Goal: Information Seeking & Learning: Learn about a topic

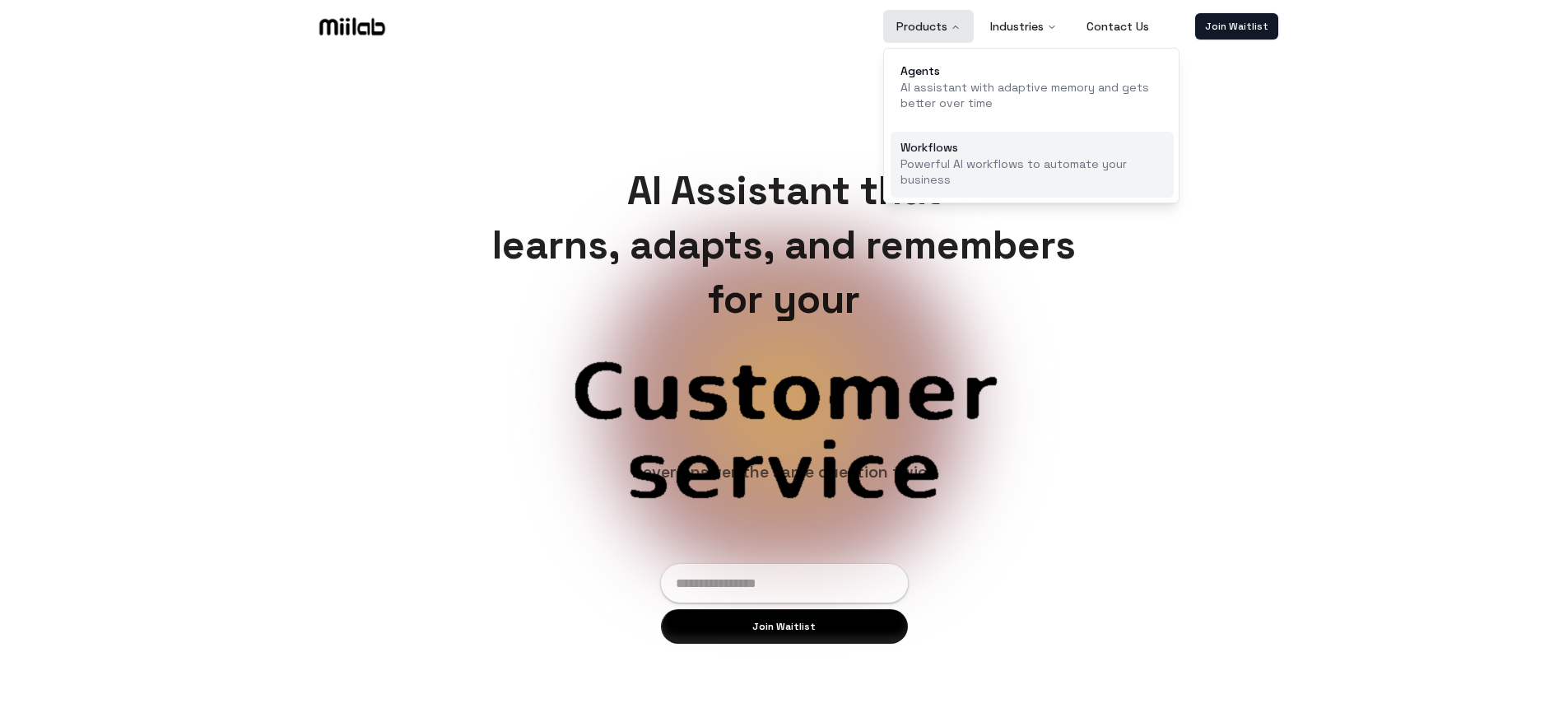
click at [972, 154] on link "Workflows Powerful AI workflows to automate your business" at bounding box center [1033, 165] width 283 height 67
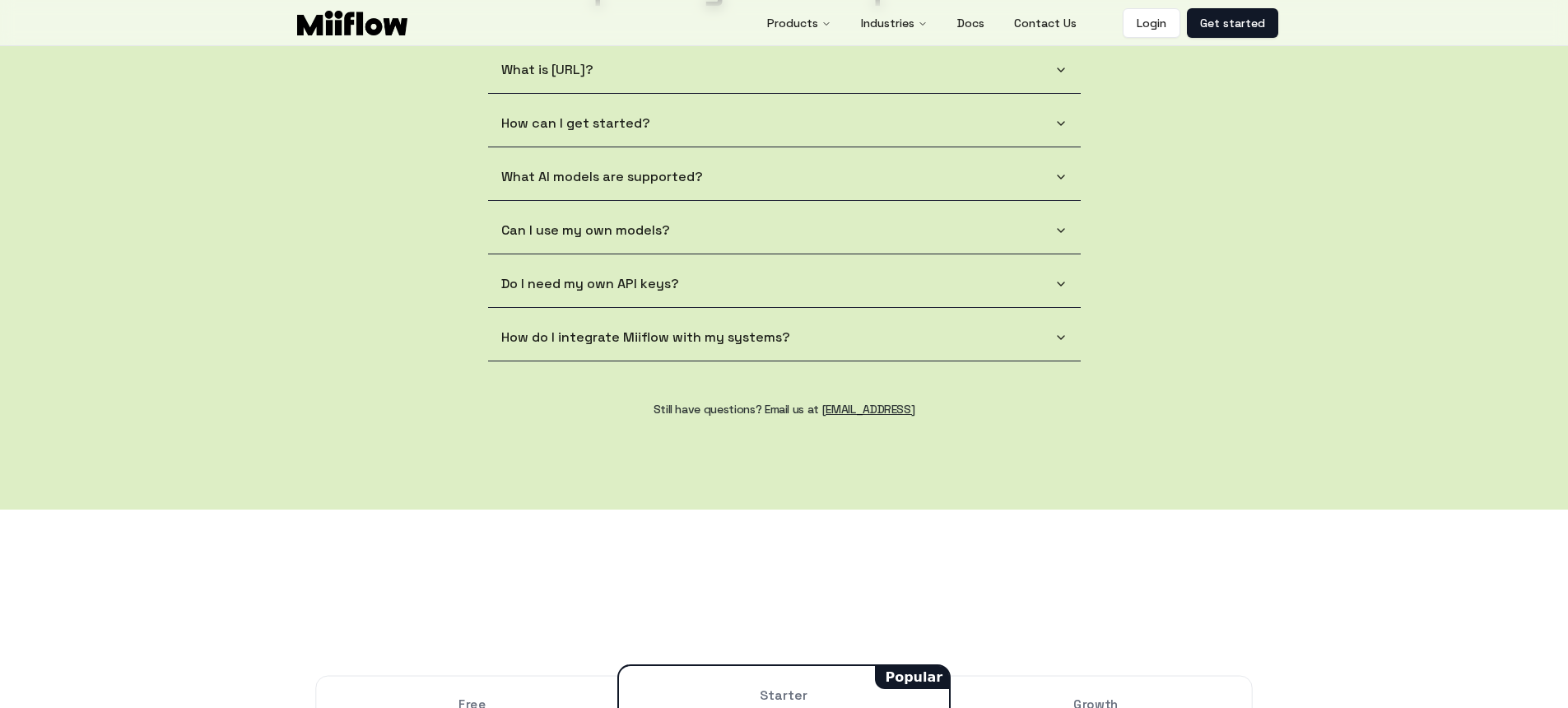
scroll to position [1537, 0]
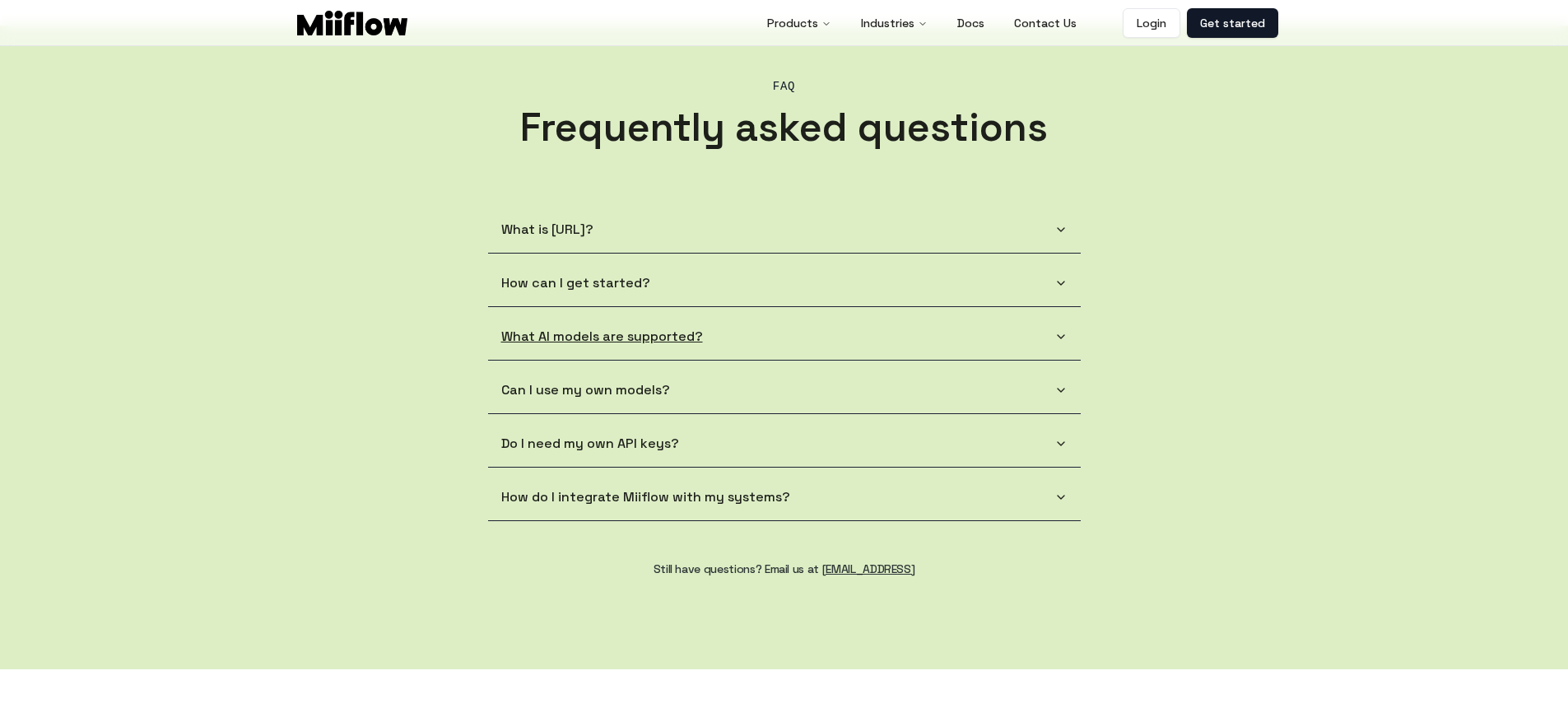
click at [1069, 343] on button "What AI models are supported?" at bounding box center [784, 337] width 593 height 46
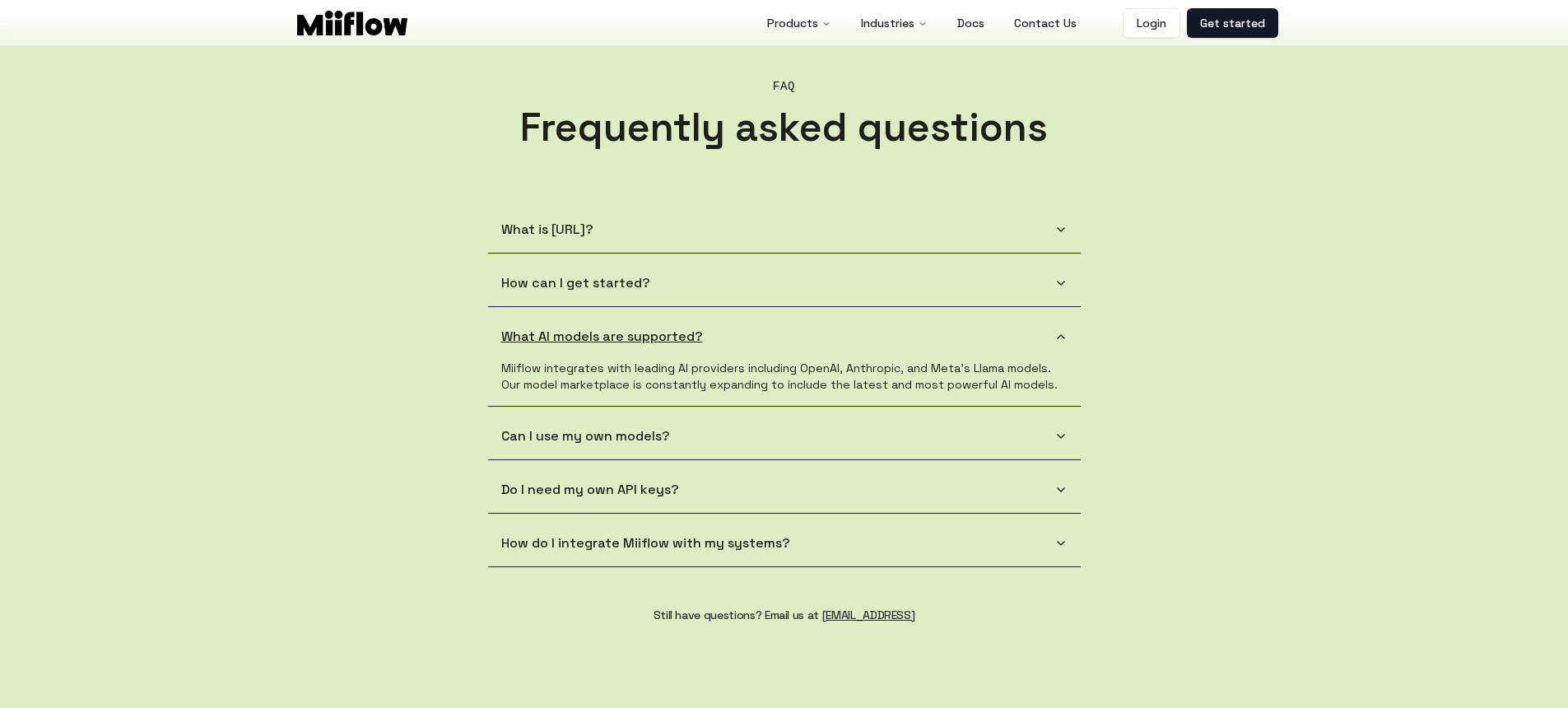
click at [1069, 343] on button "What AI models are supported?" at bounding box center [784, 337] width 593 height 46
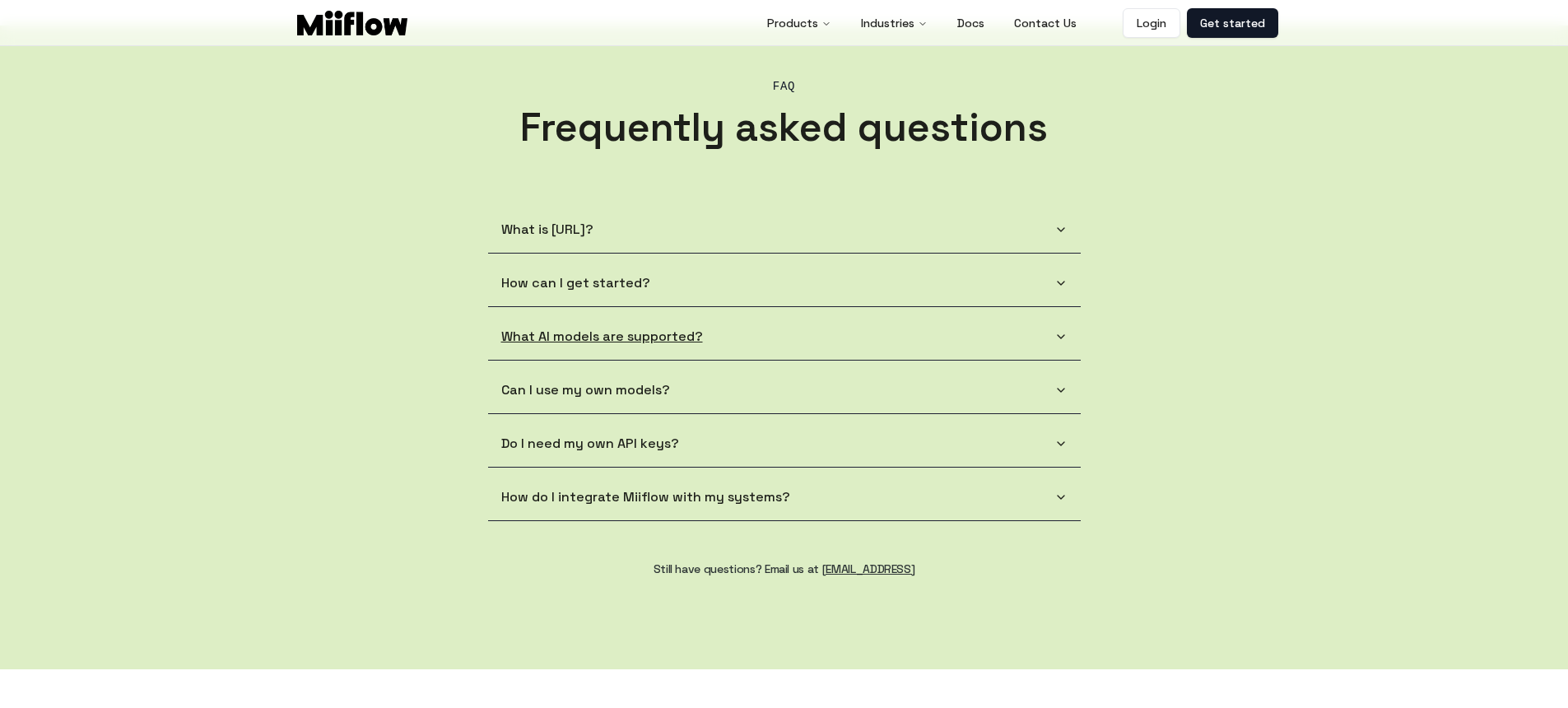
click at [1069, 343] on button "What AI models are supported?" at bounding box center [784, 337] width 593 height 46
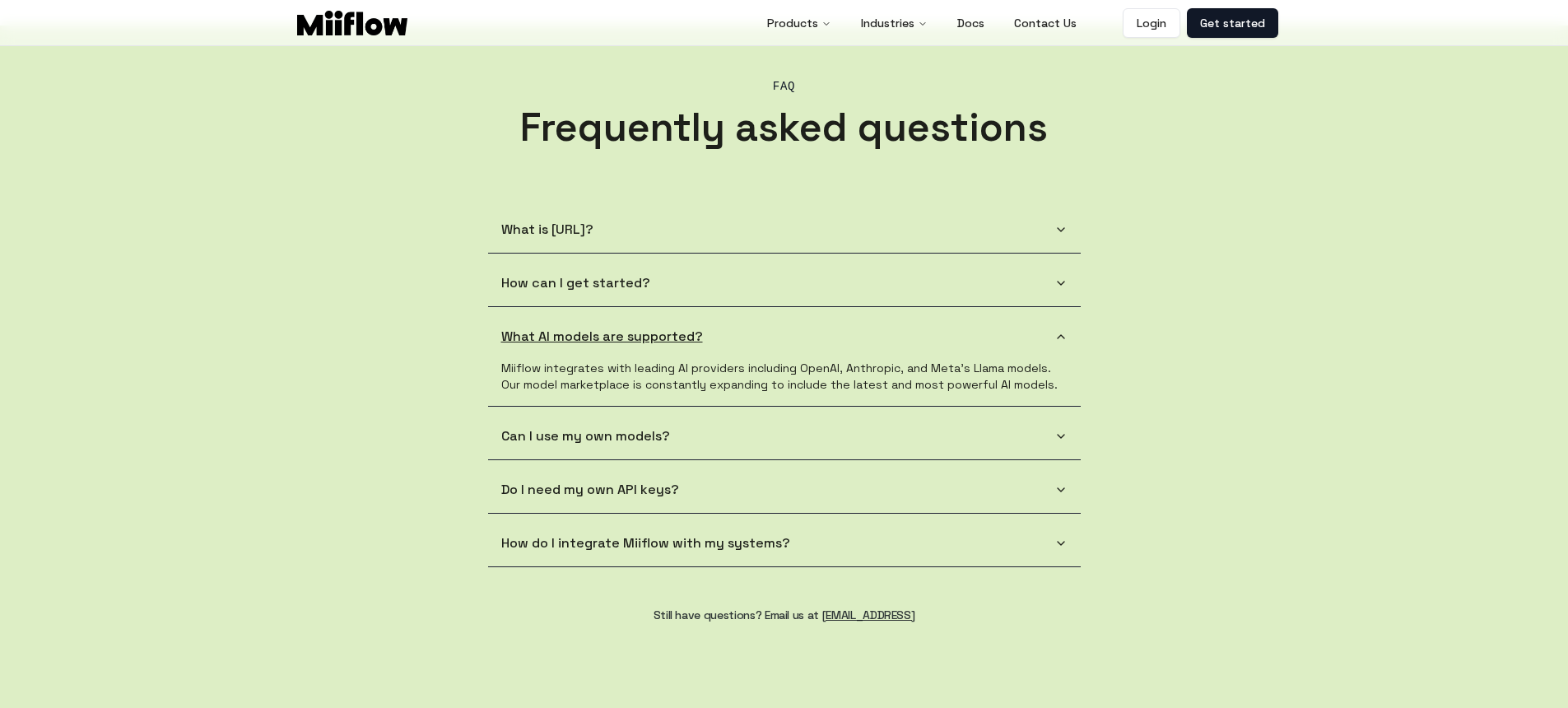
click at [1069, 343] on button "What AI models are supported?" at bounding box center [784, 337] width 593 height 46
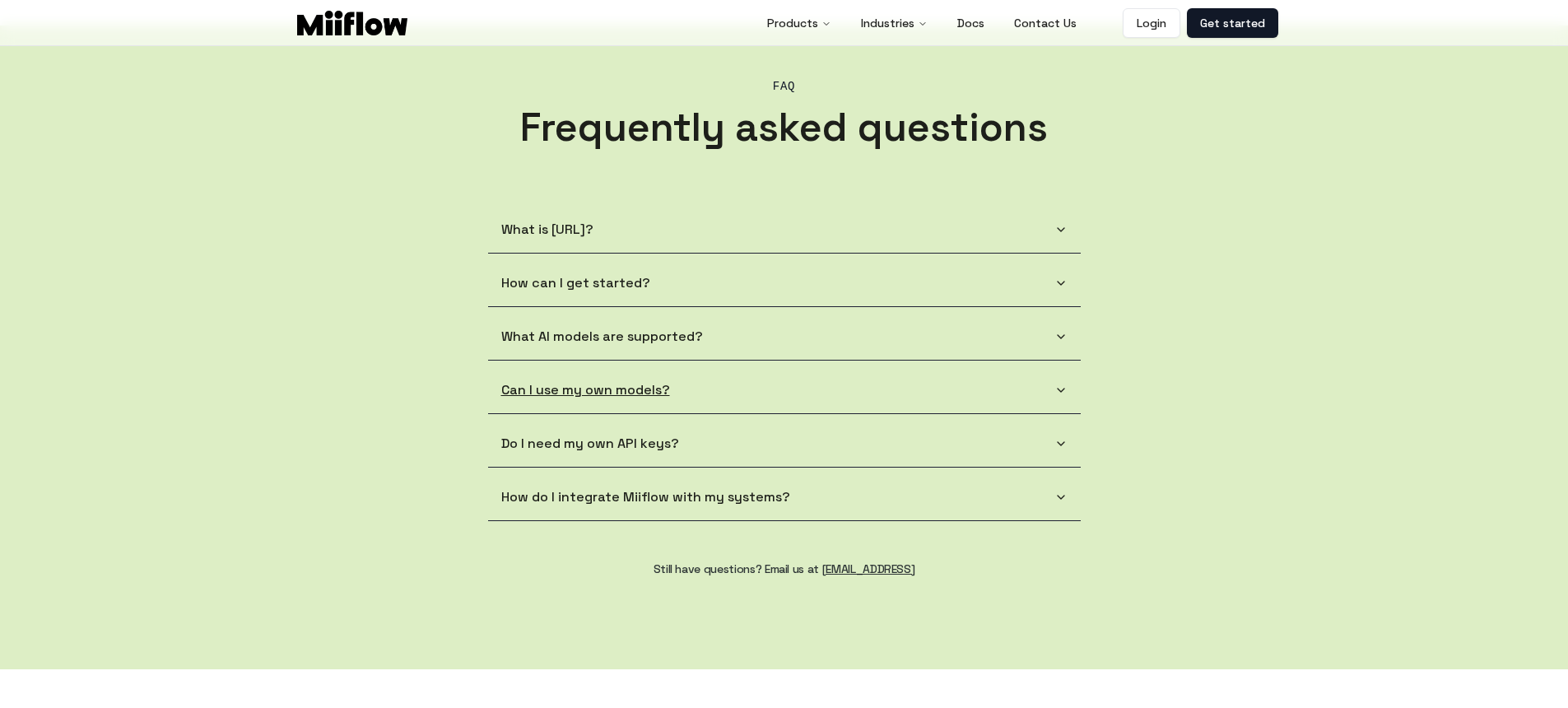
click at [1067, 378] on button "Can I use my own models?" at bounding box center [784, 390] width 593 height 46
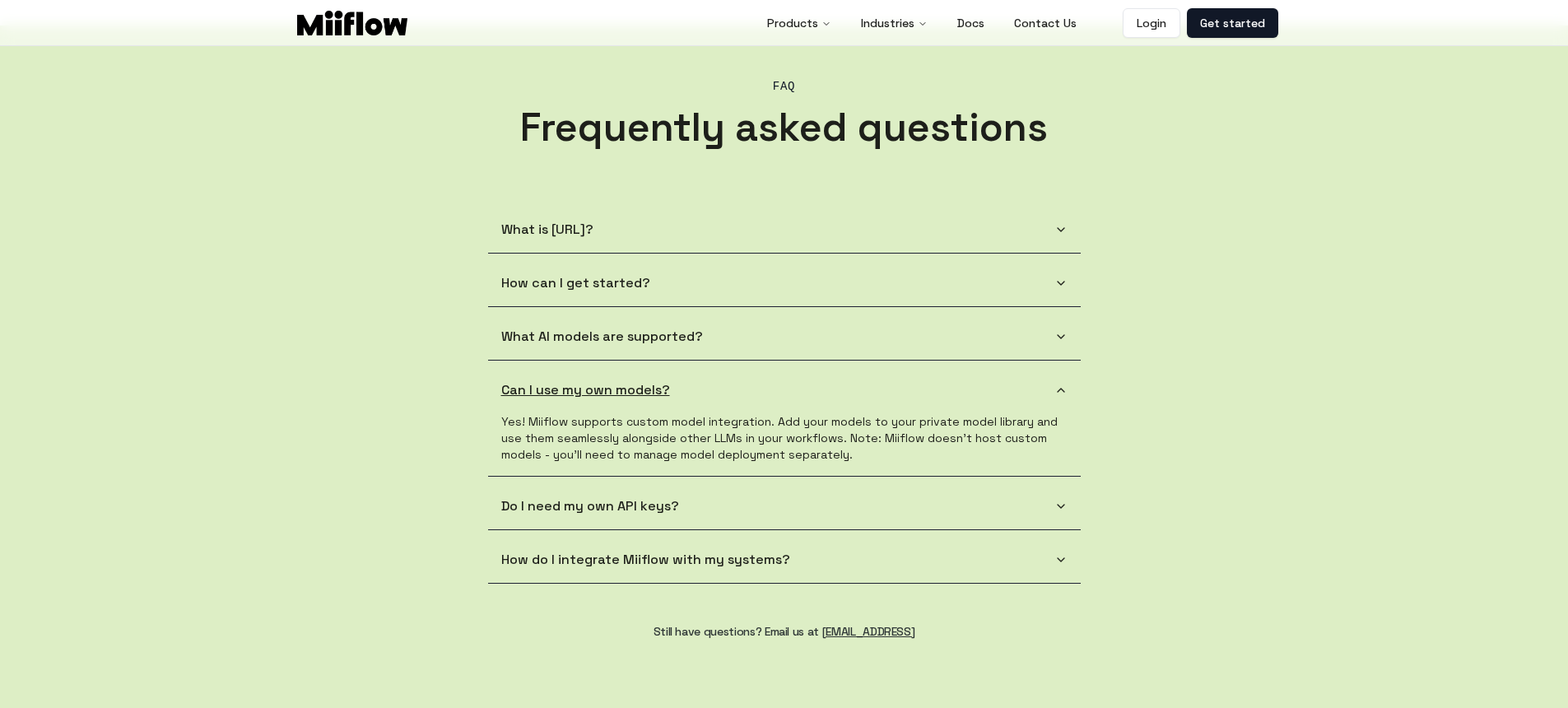
click at [1067, 378] on button "Can I use my own models?" at bounding box center [784, 390] width 593 height 46
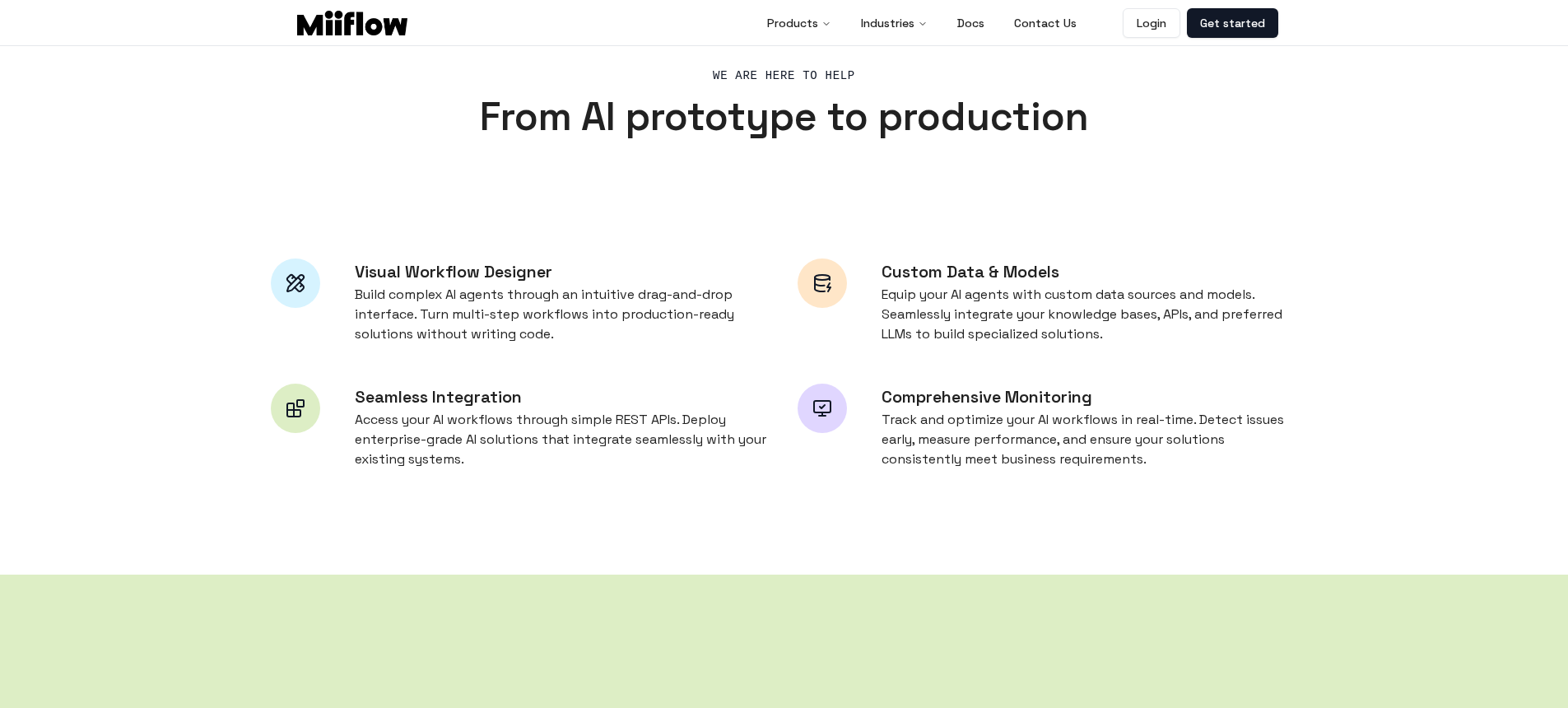
scroll to position [424, 0]
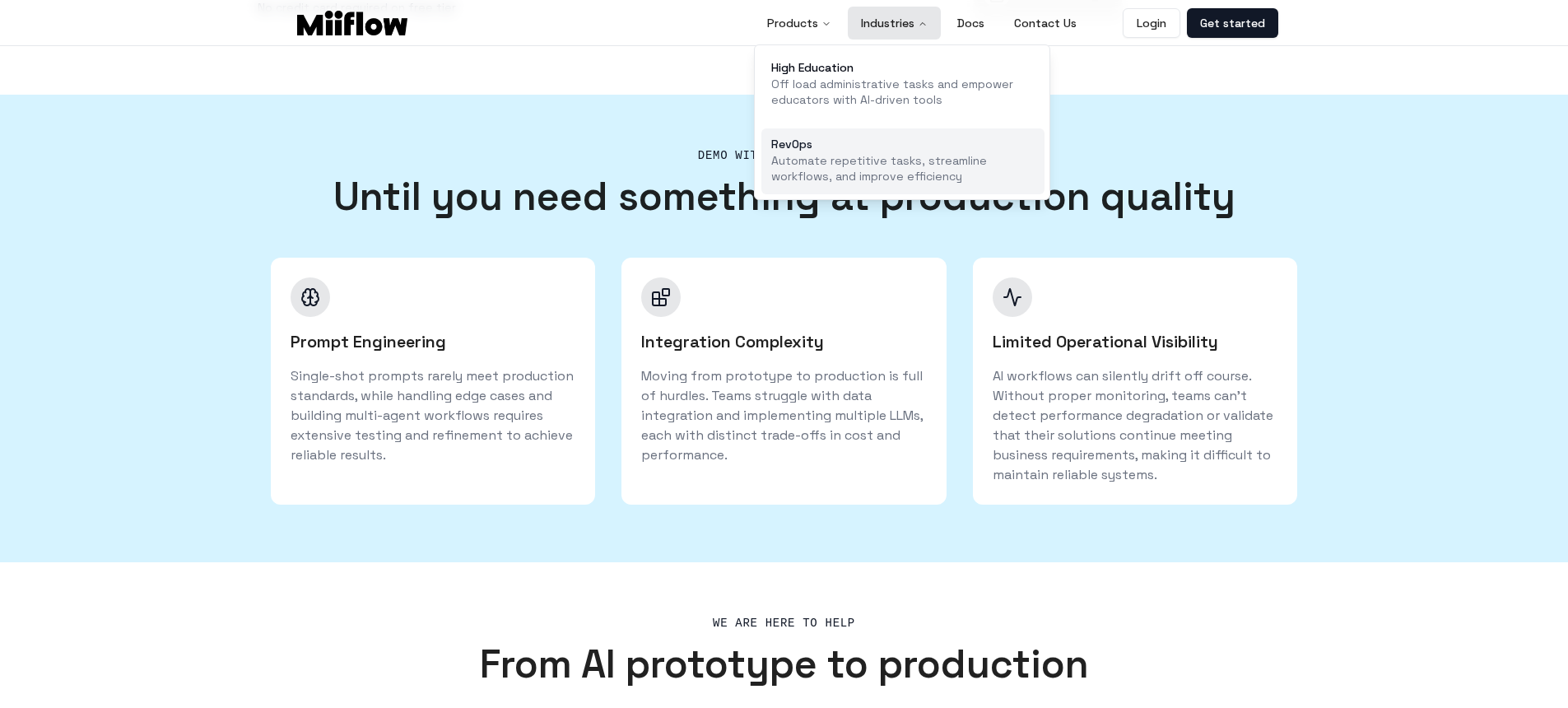
click at [909, 158] on p "Automate repetitive tasks, streamline workflows, and improve efficiency" at bounding box center [903, 169] width 263 height 32
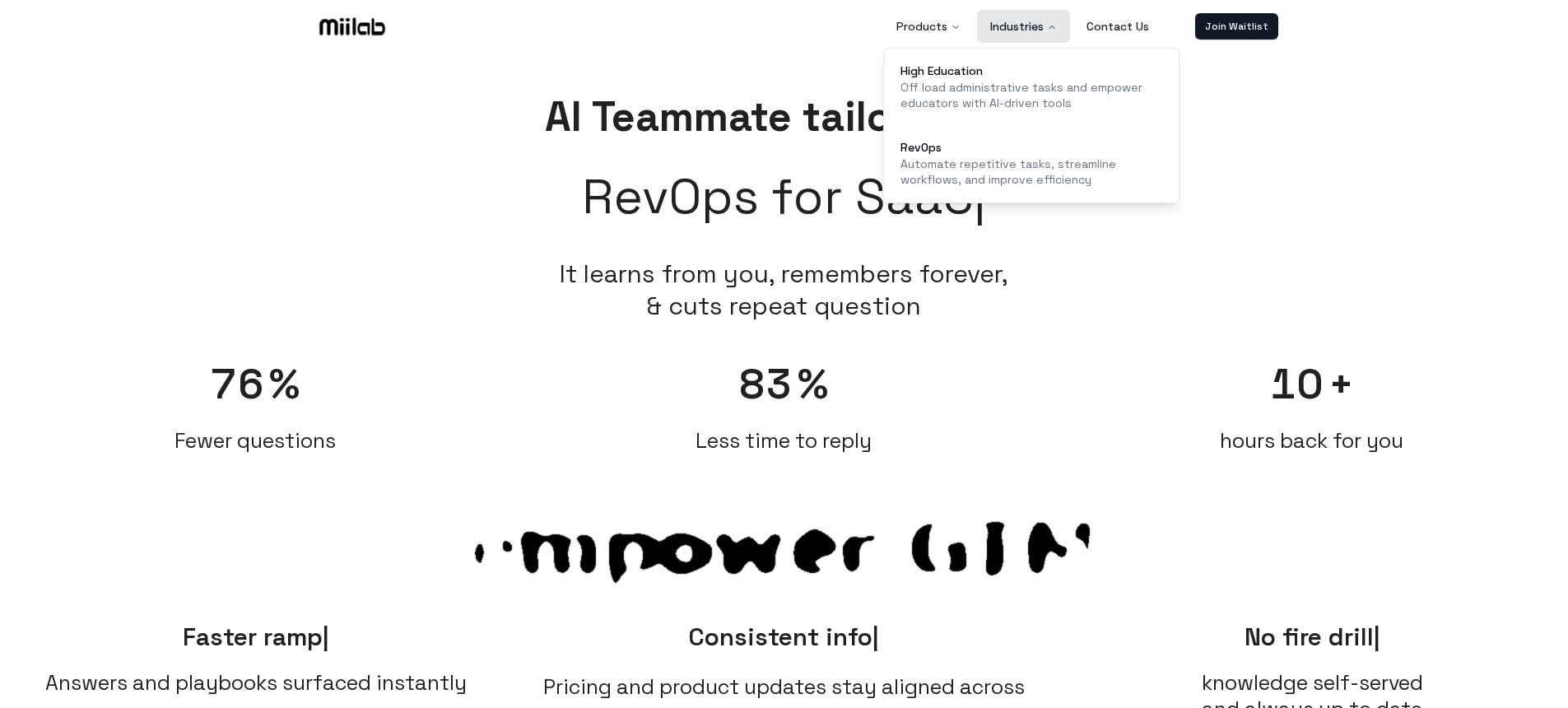
click at [995, 36] on button "Industries" at bounding box center [1023, 27] width 93 height 33
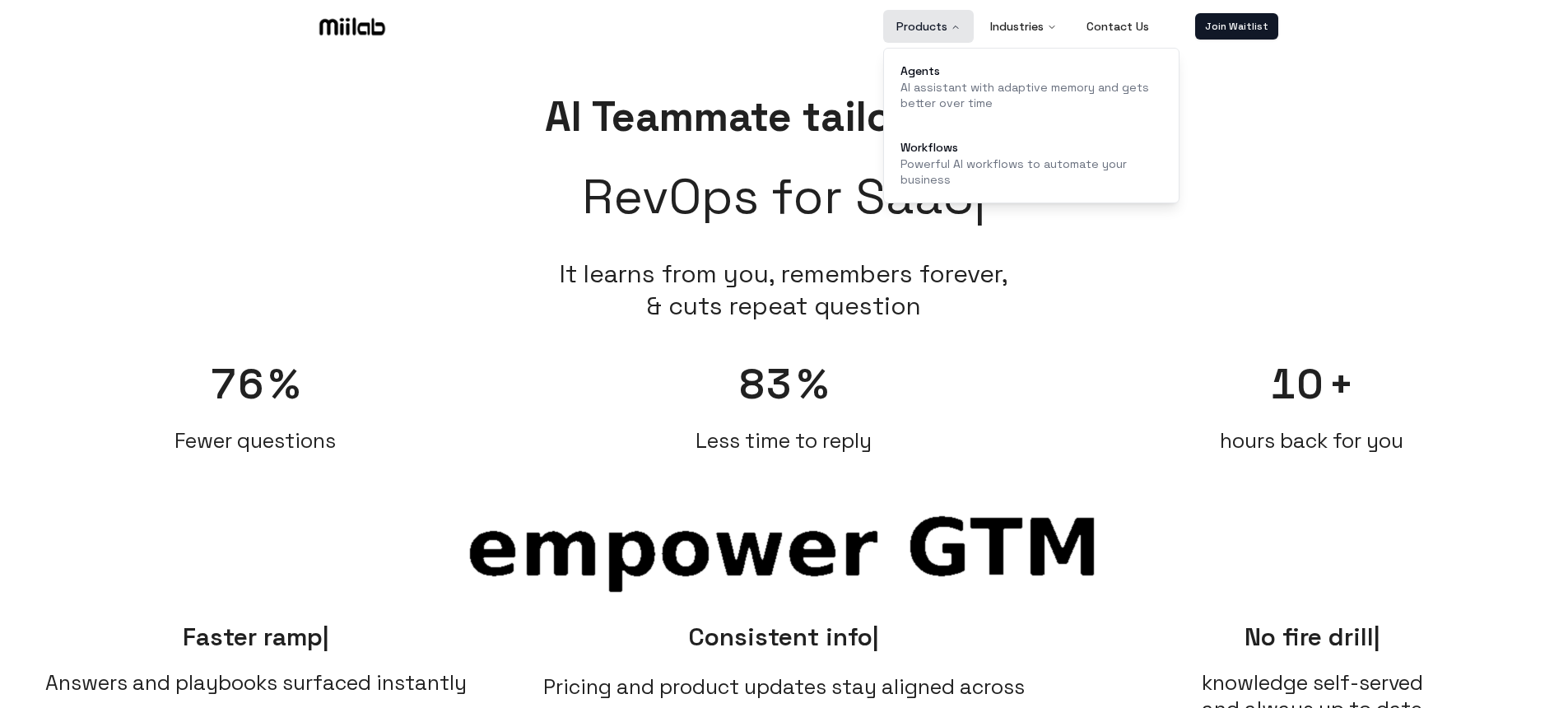
click at [934, 33] on button "Products" at bounding box center [929, 27] width 91 height 33
